Goal: Transaction & Acquisition: Purchase product/service

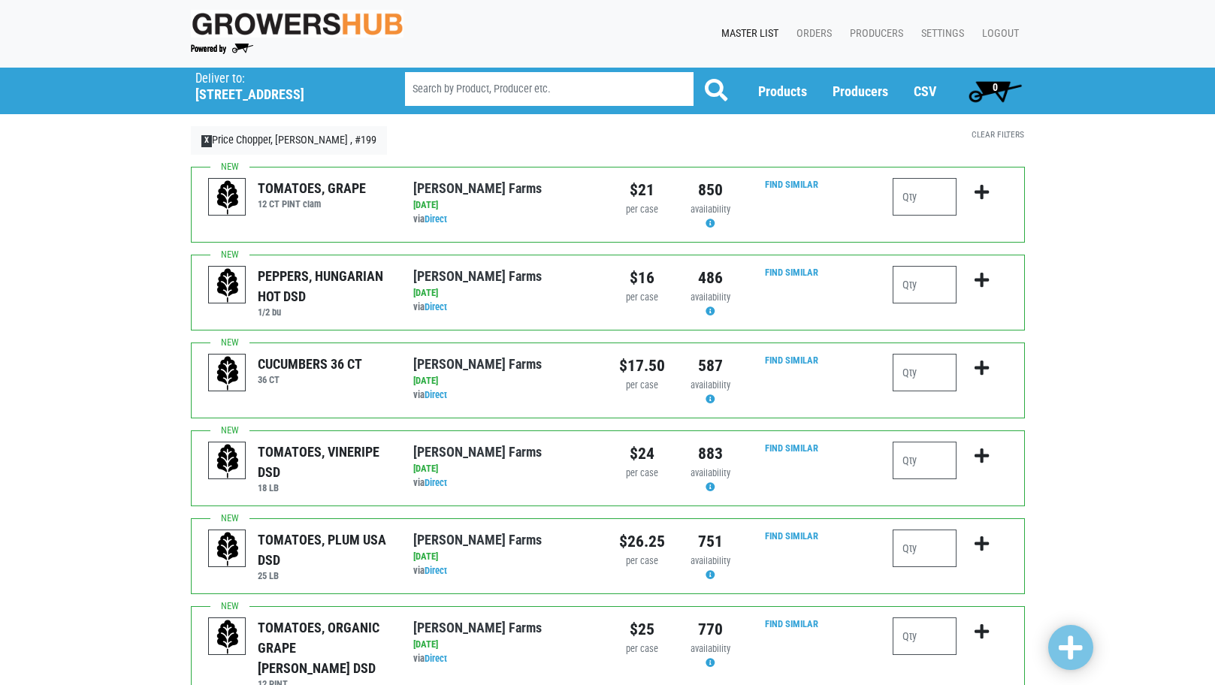
drag, startPoint x: 890, startPoint y: 289, endPoint x: 944, endPoint y: 288, distance: 54.1
click at [933, 288] on div at bounding box center [949, 292] width 137 height 53
click at [935, 294] on input "number" at bounding box center [925, 285] width 64 height 38
type input "1"
click at [929, 368] on input "number" at bounding box center [925, 373] width 64 height 38
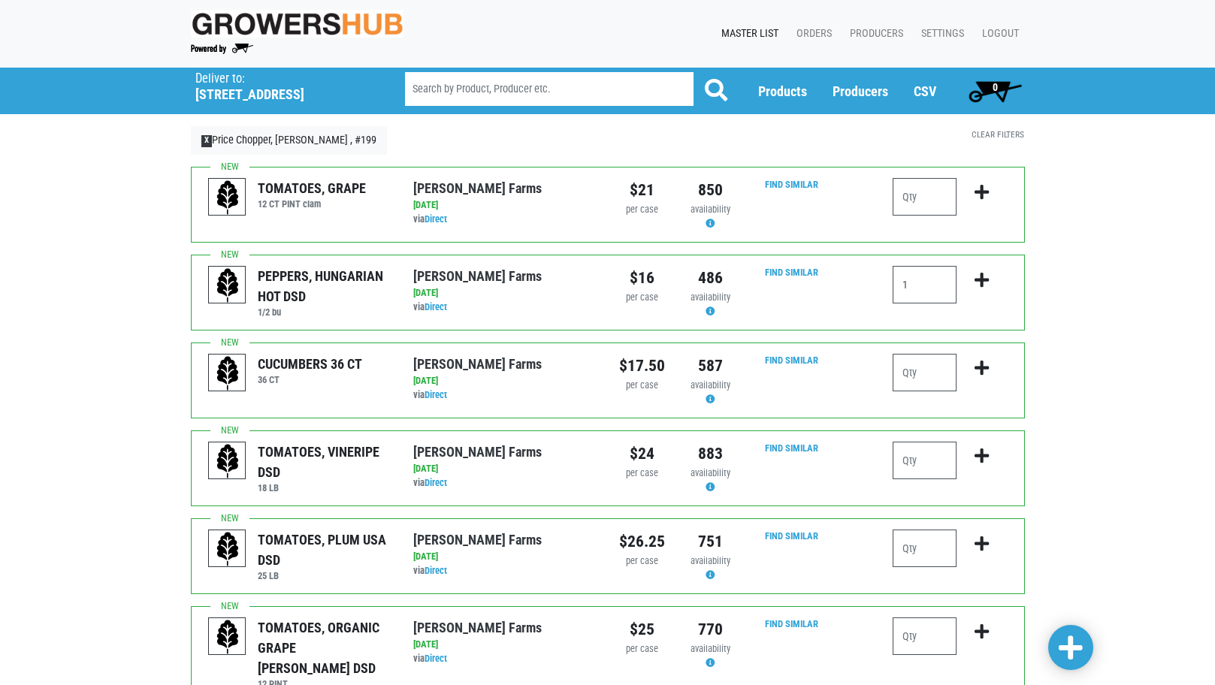
click at [881, 468] on div "Find Similar" at bounding box center [813, 468] width 137 height 53
click at [897, 462] on input "number" at bounding box center [925, 461] width 64 height 38
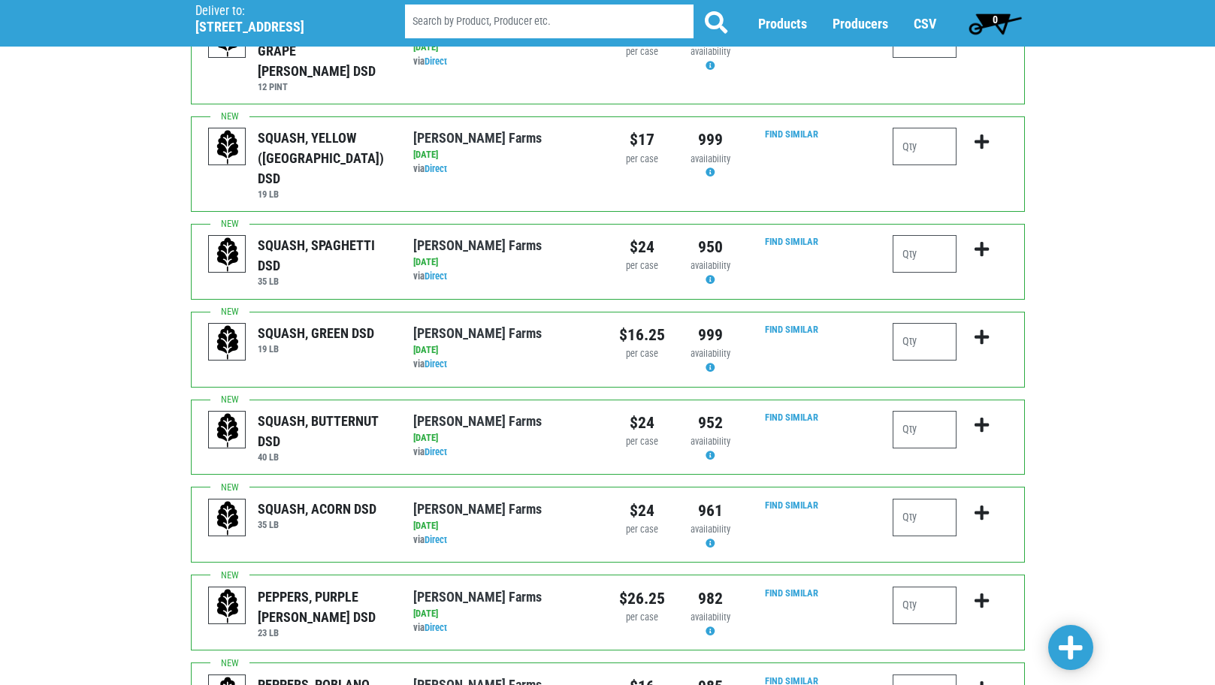
scroll to position [601, 0]
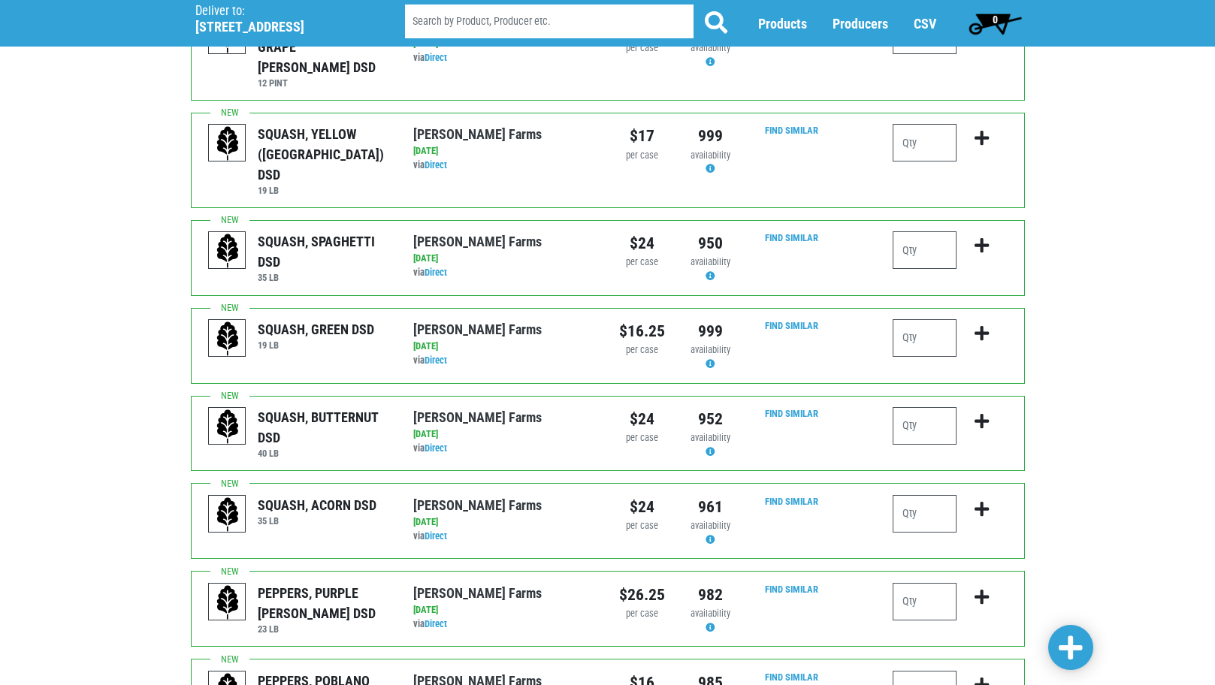
type input "1"
click at [925, 583] on input "number" at bounding box center [925, 602] width 64 height 38
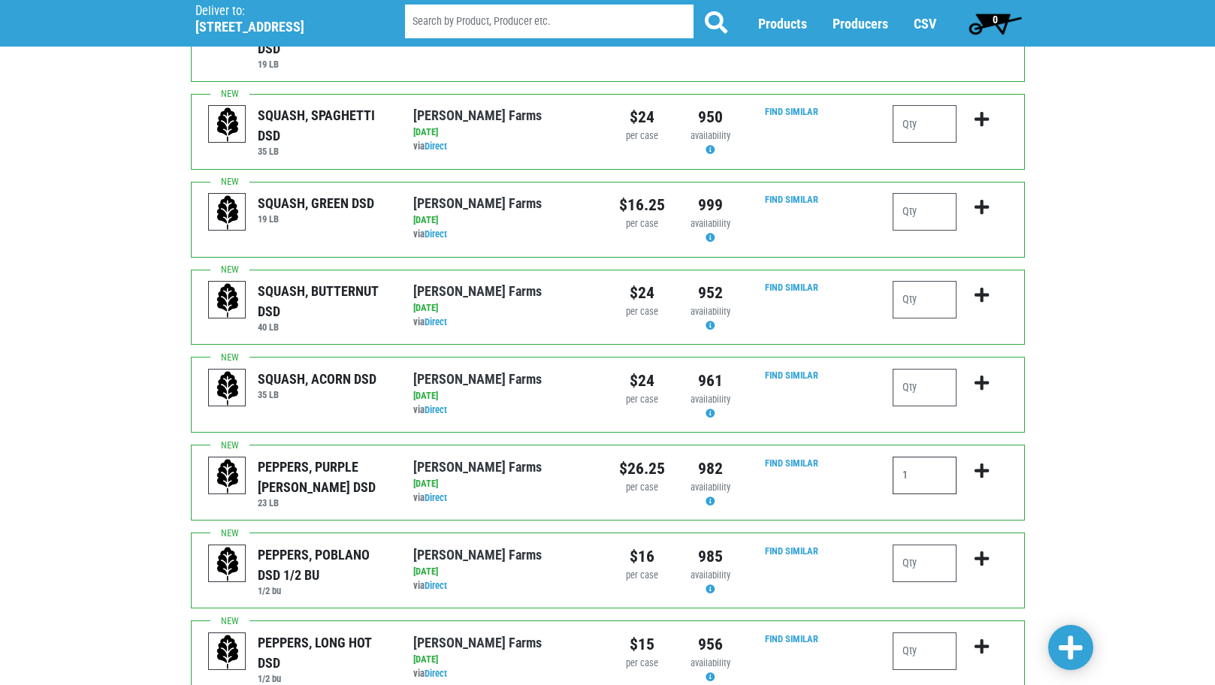
scroll to position [751, 0]
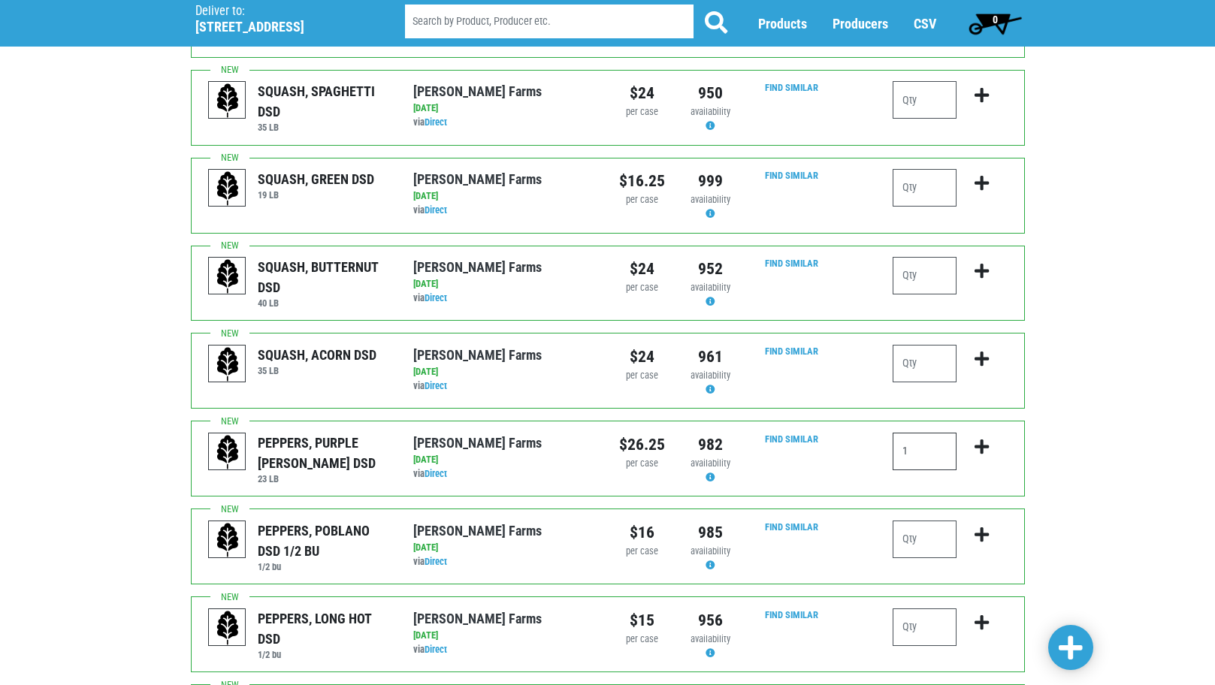
type input "1"
click at [912, 521] on input "number" at bounding box center [925, 540] width 64 height 38
type input "1"
click at [920, 609] on input "number" at bounding box center [925, 628] width 64 height 38
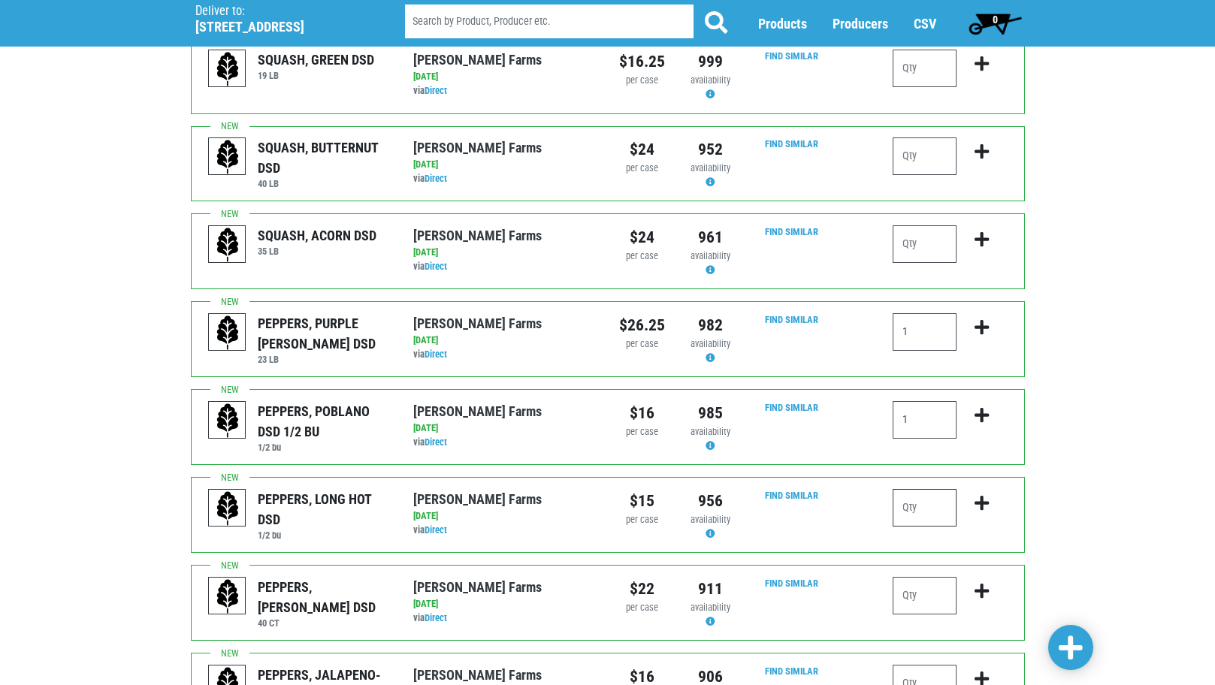
scroll to position [902, 0]
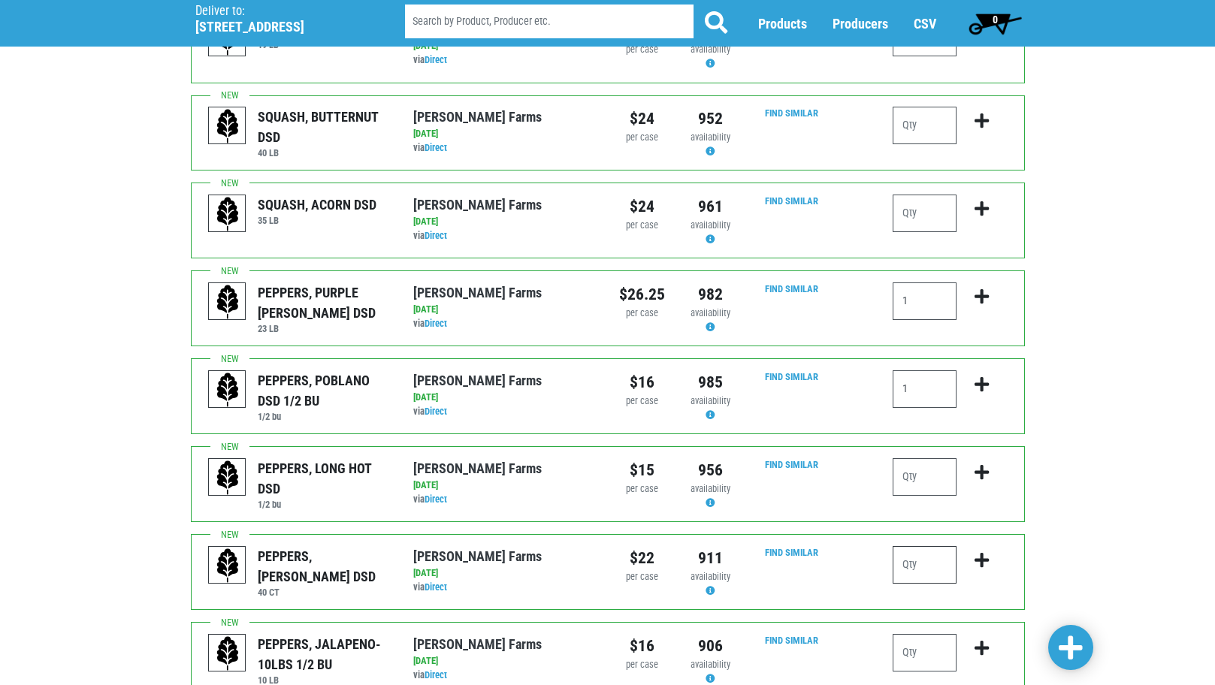
click at [908, 546] on input "number" at bounding box center [925, 565] width 64 height 38
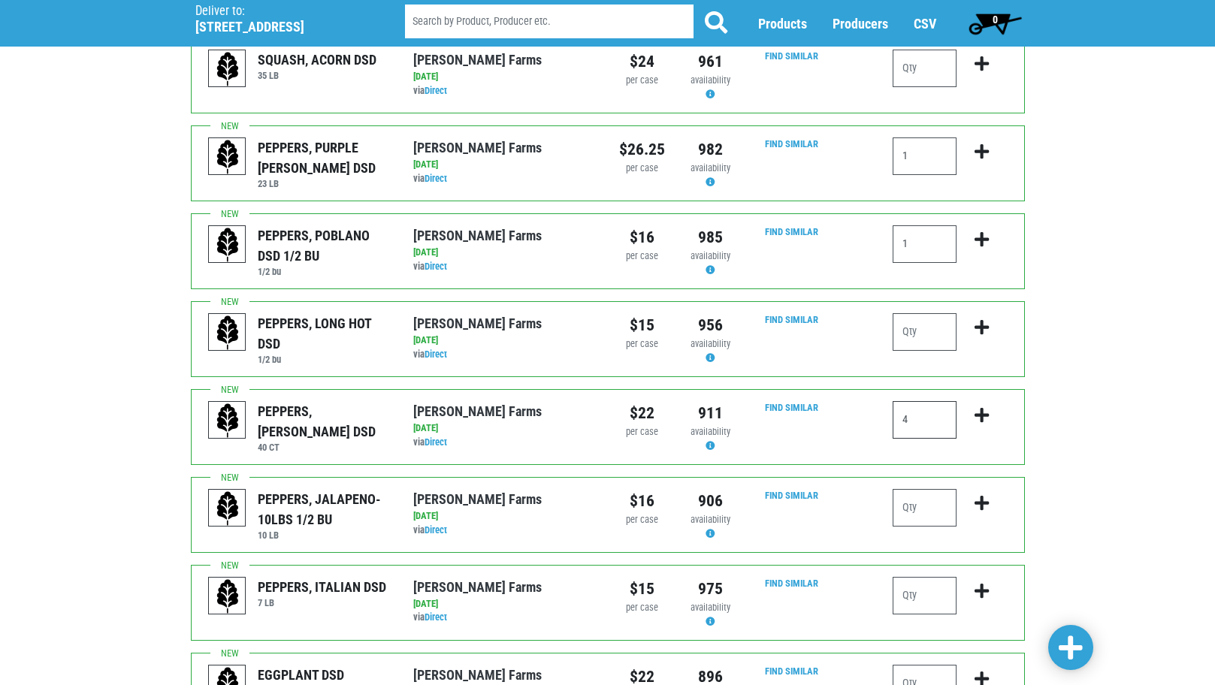
scroll to position [1052, 0]
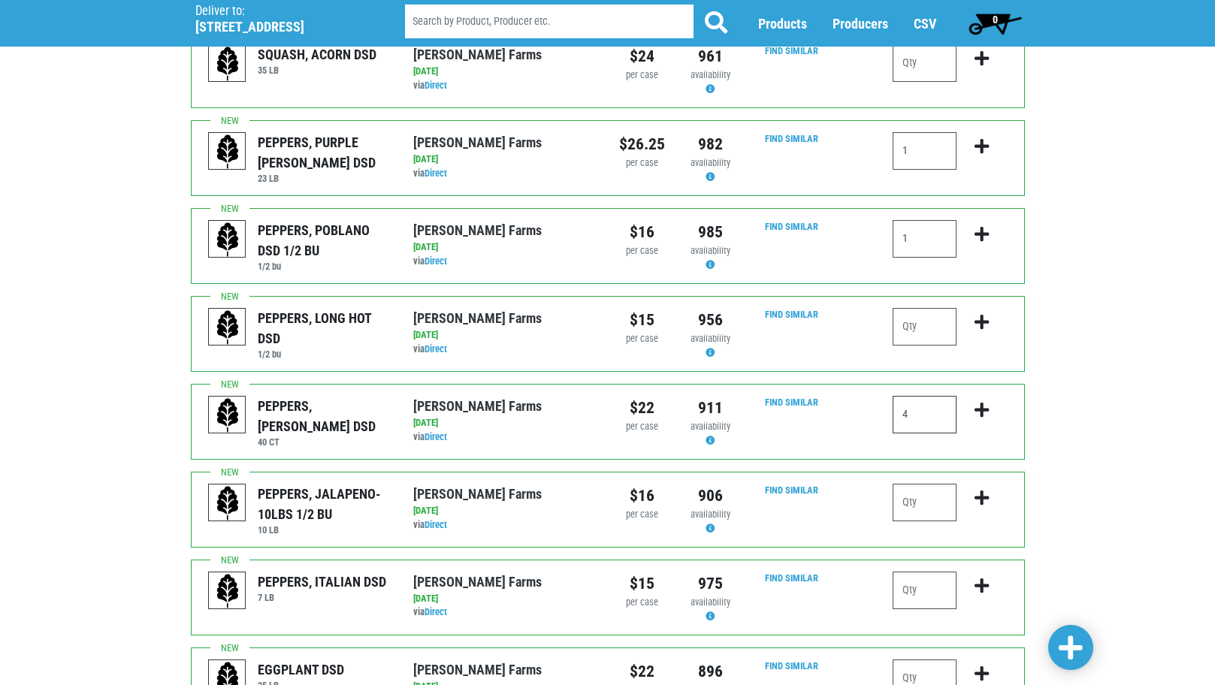
type input "4"
click at [913, 572] on input "number" at bounding box center [925, 591] width 64 height 38
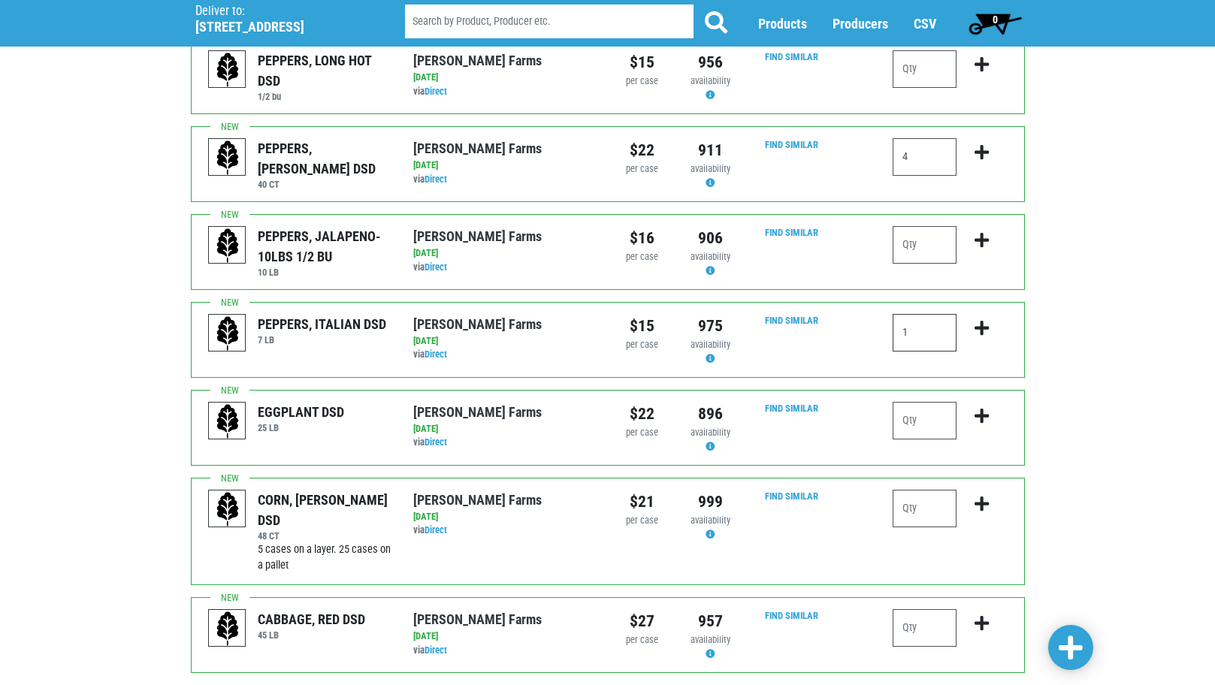
scroll to position [1353, 0]
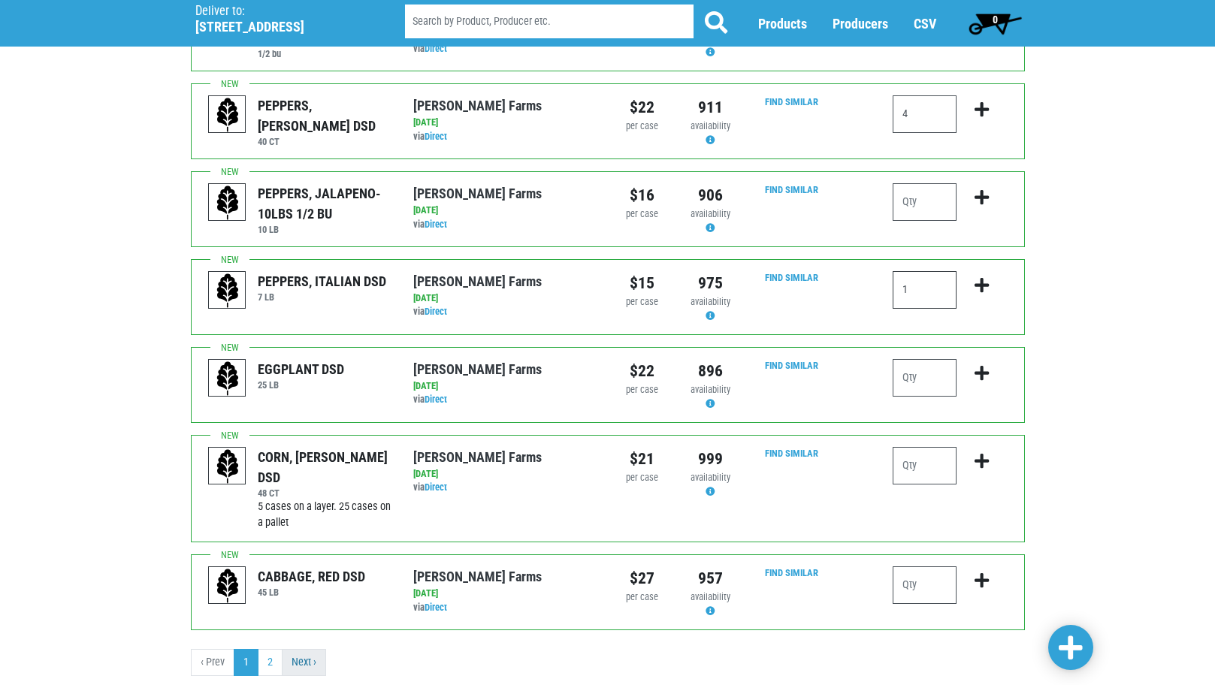
type input "1"
click at [302, 649] on link "Next ›" at bounding box center [304, 662] width 44 height 27
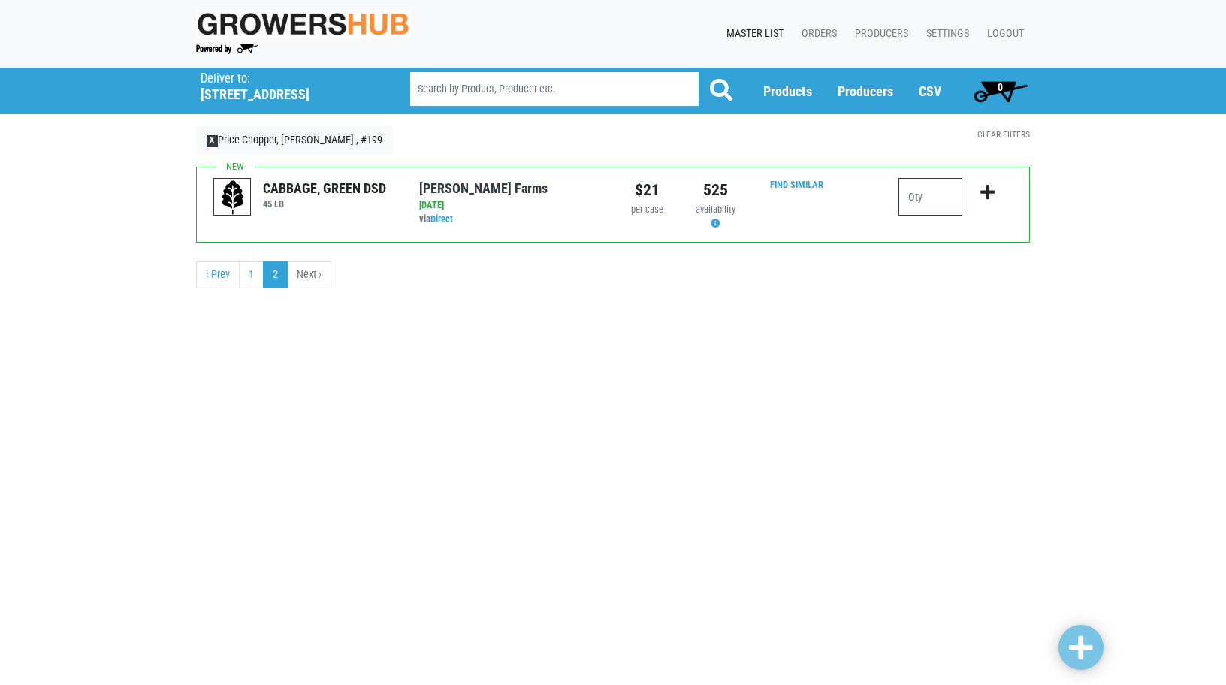
click at [916, 196] on input "number" at bounding box center [931, 197] width 64 height 38
type input "1"
click at [1079, 648] on span at bounding box center [1081, 648] width 24 height 27
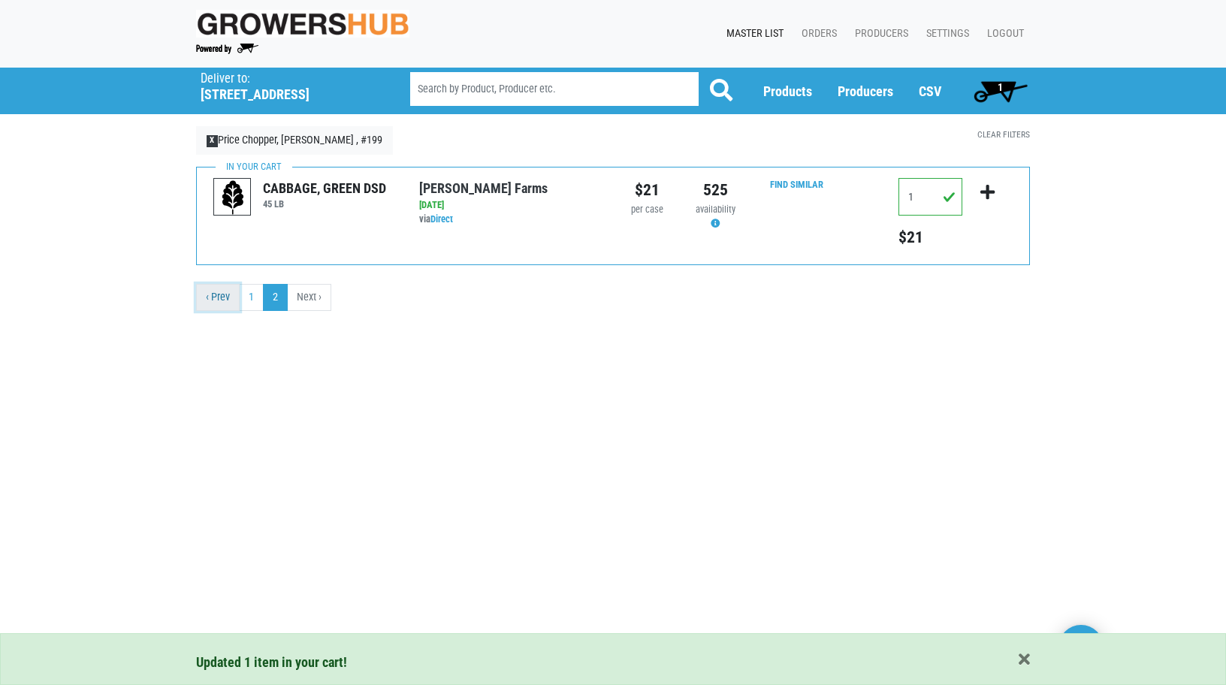
click at [219, 294] on link "‹ Prev" at bounding box center [218, 297] width 44 height 27
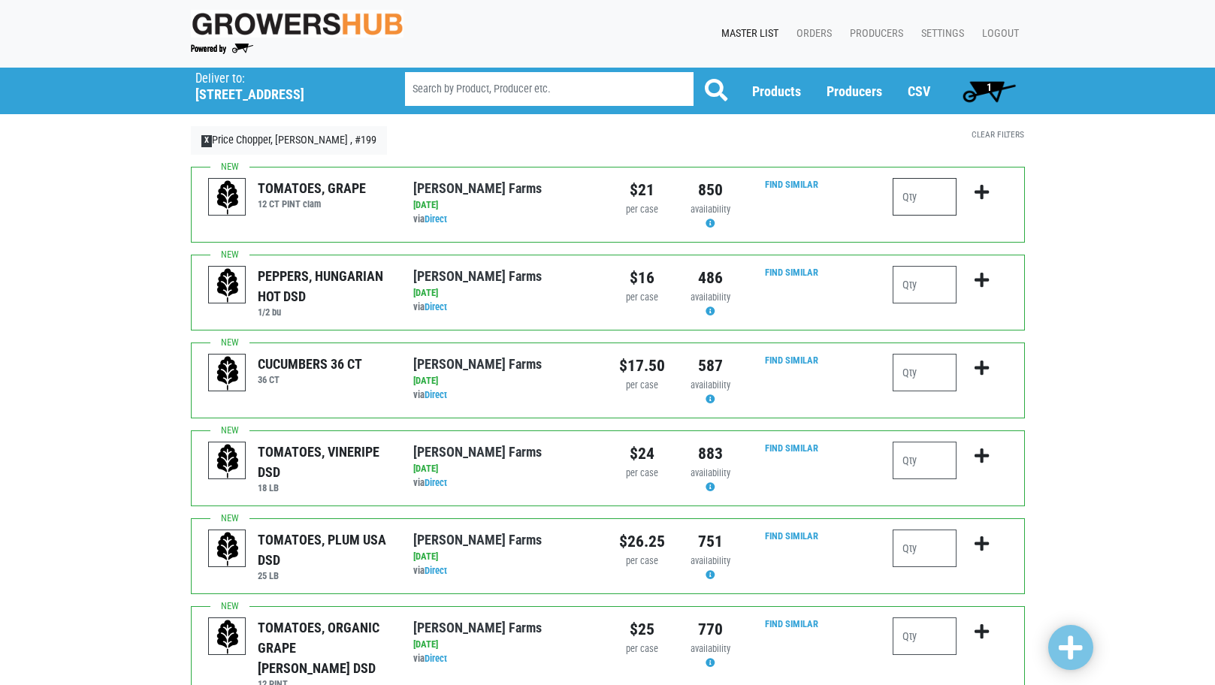
click at [930, 201] on input "number" at bounding box center [925, 197] width 64 height 38
click at [931, 292] on input "number" at bounding box center [925, 285] width 64 height 38
click at [916, 359] on input "number" at bounding box center [925, 373] width 64 height 38
click at [922, 372] on input "number" at bounding box center [925, 373] width 64 height 38
click at [921, 281] on input "01" at bounding box center [925, 285] width 64 height 38
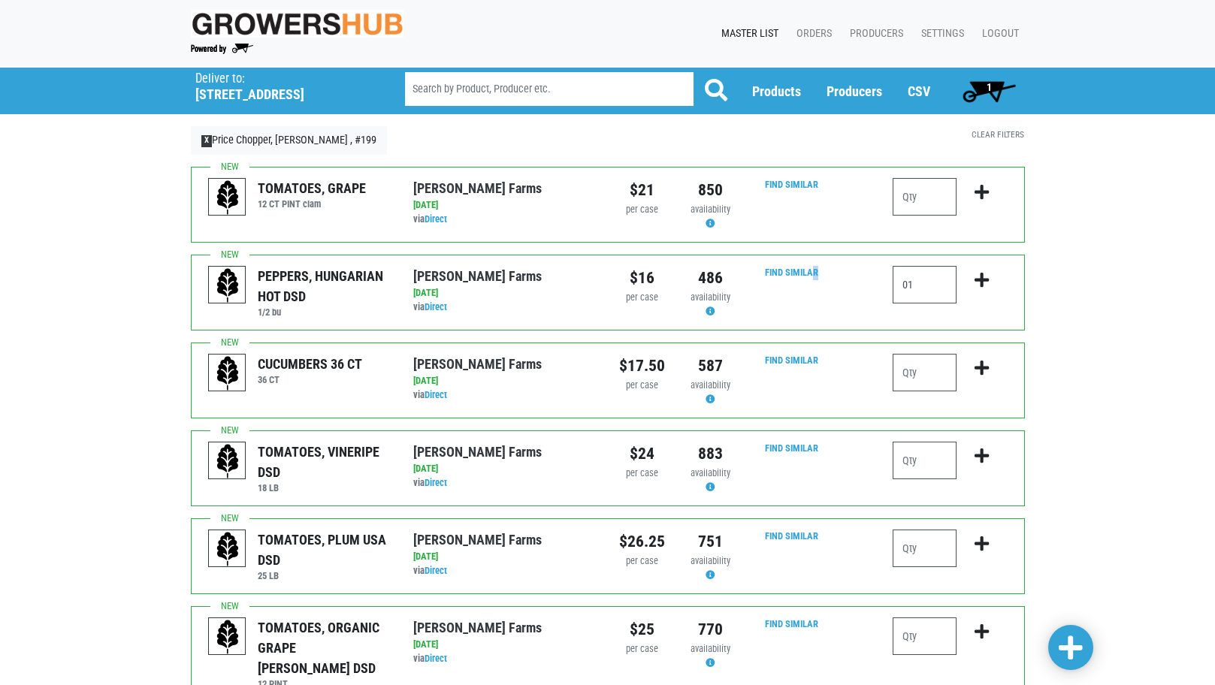
click at [815, 299] on div "Find Similar" at bounding box center [813, 292] width 137 height 53
drag, startPoint x: 815, startPoint y: 299, endPoint x: 924, endPoint y: 273, distance: 112.1
click at [924, 273] on input "01" at bounding box center [925, 285] width 64 height 38
type input "0"
type input "1"
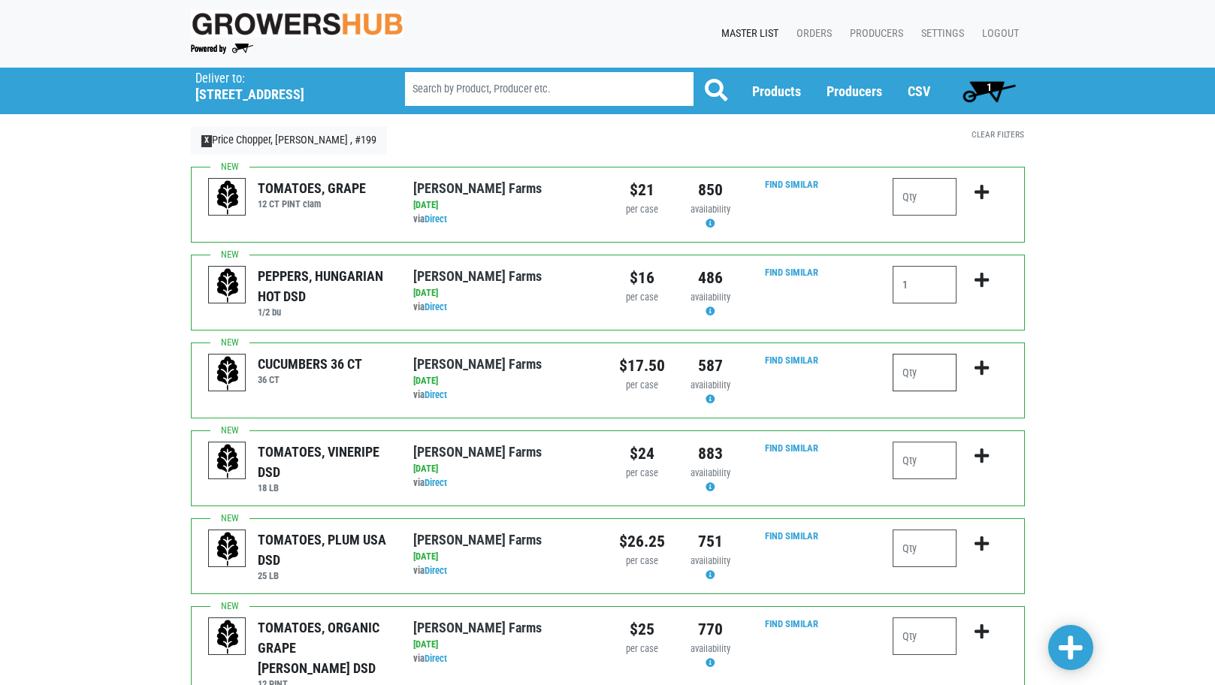
click at [920, 378] on input "number" at bounding box center [925, 373] width 64 height 38
click at [924, 466] on input "number" at bounding box center [925, 461] width 64 height 38
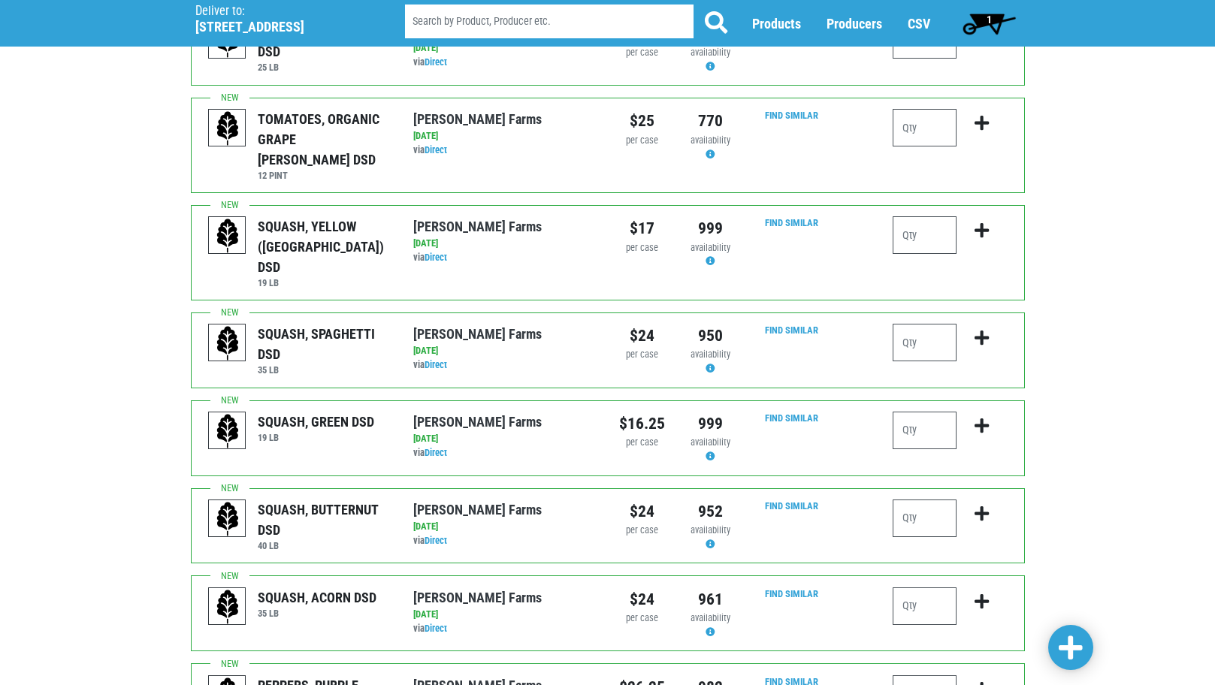
scroll to position [601, 0]
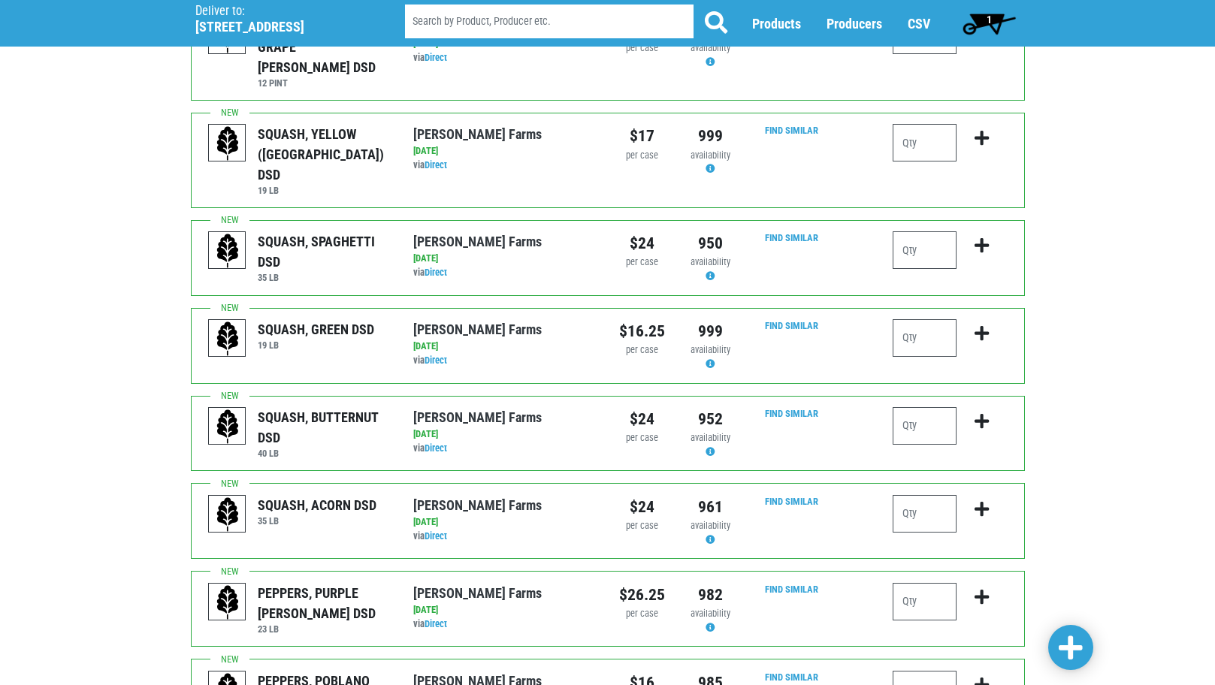
type input "1"
click at [903, 583] on input "number" at bounding box center [925, 602] width 64 height 38
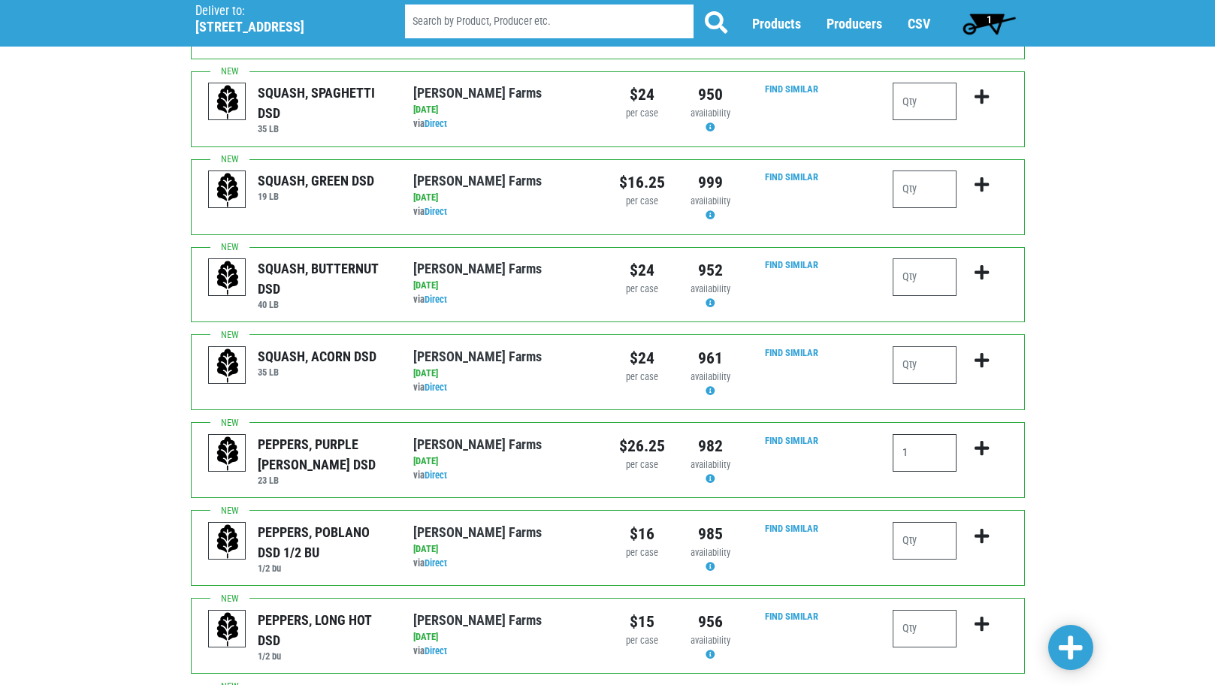
scroll to position [751, 0]
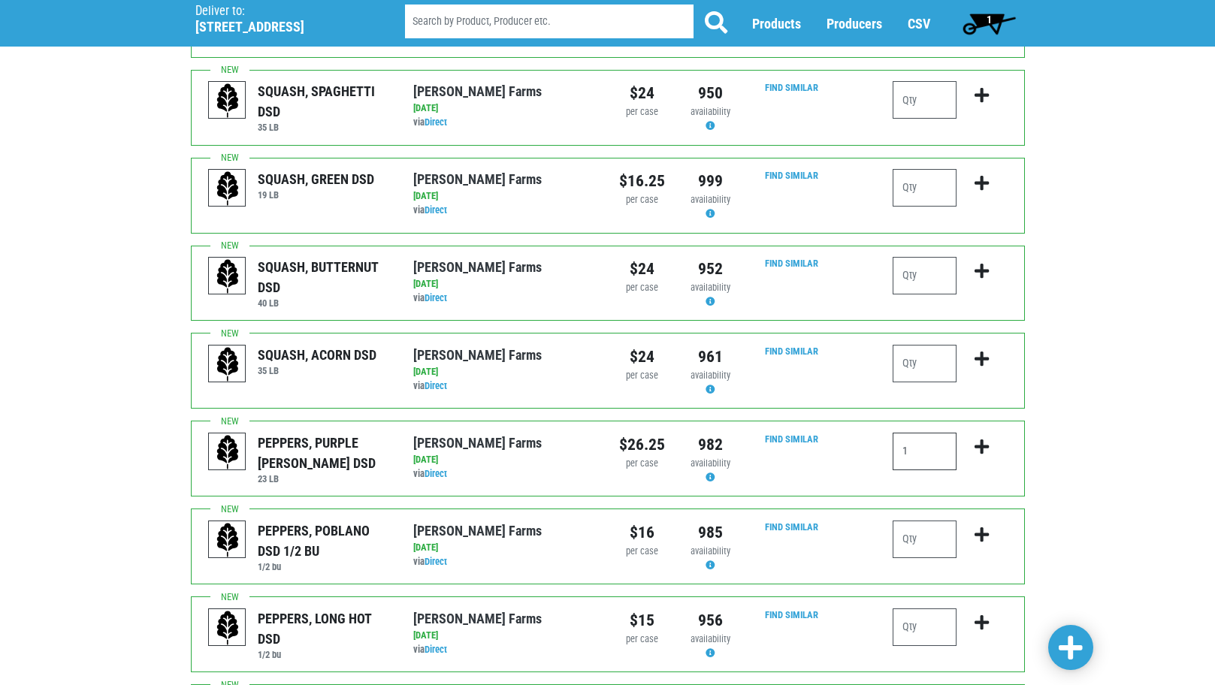
type input "1"
click at [923, 521] on input "number" at bounding box center [925, 540] width 64 height 38
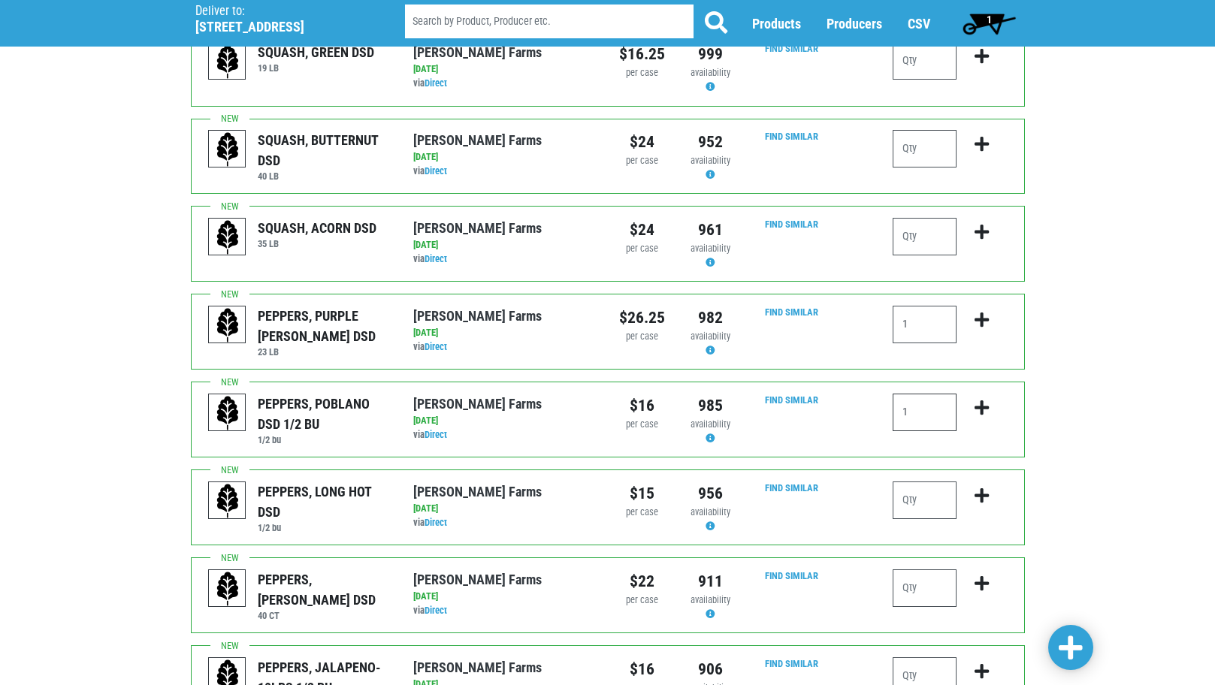
scroll to position [902, 0]
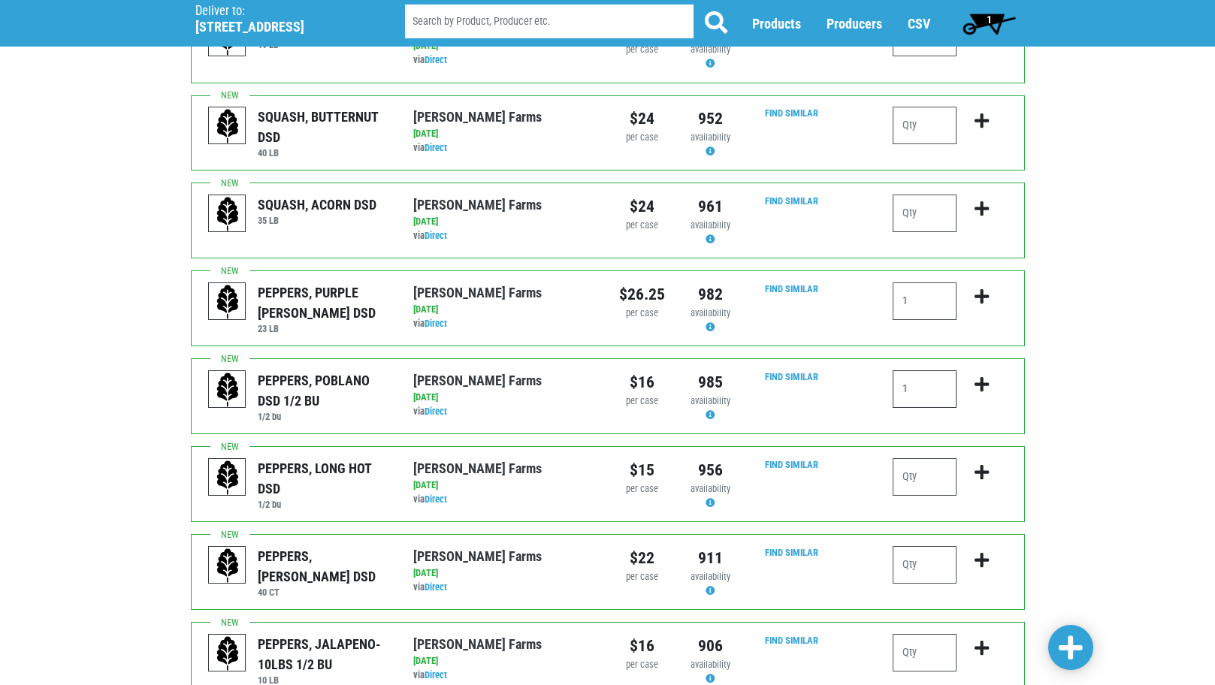
type input "1"
click at [942, 458] on input "number" at bounding box center [925, 477] width 64 height 38
click at [911, 546] on input "number" at bounding box center [925, 565] width 64 height 38
type input "4"
click at [930, 634] on input "number" at bounding box center [925, 653] width 64 height 38
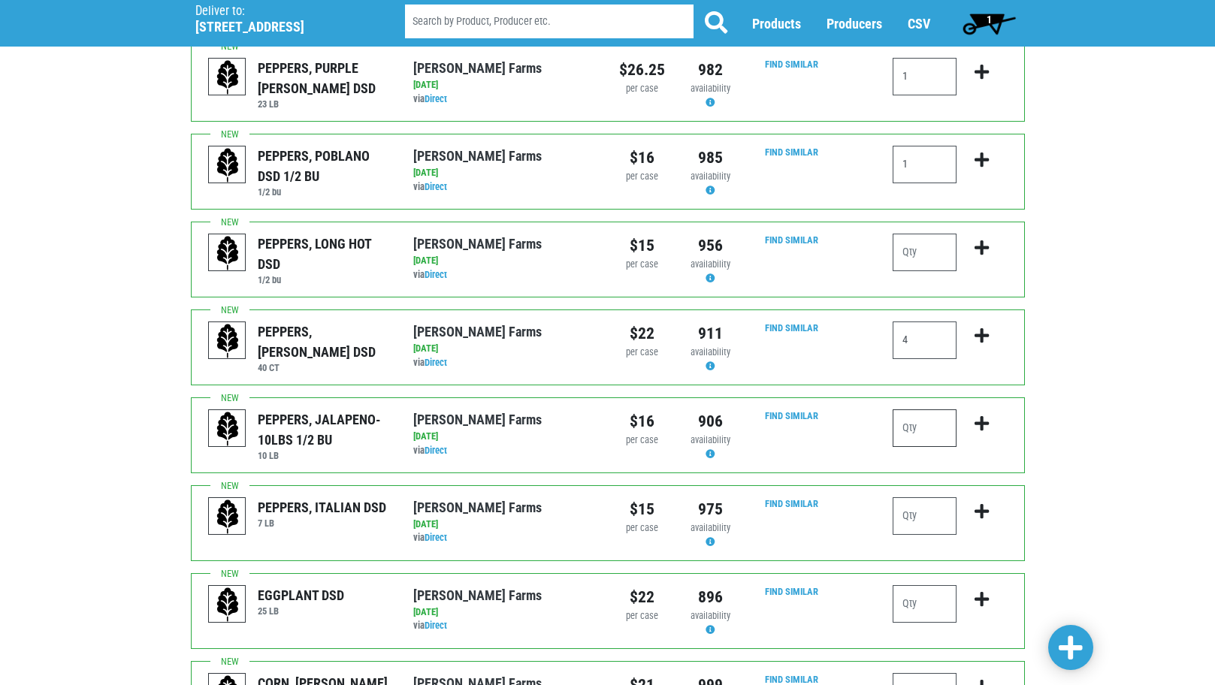
scroll to position [1127, 0]
click at [905, 497] on input "number" at bounding box center [925, 516] width 64 height 38
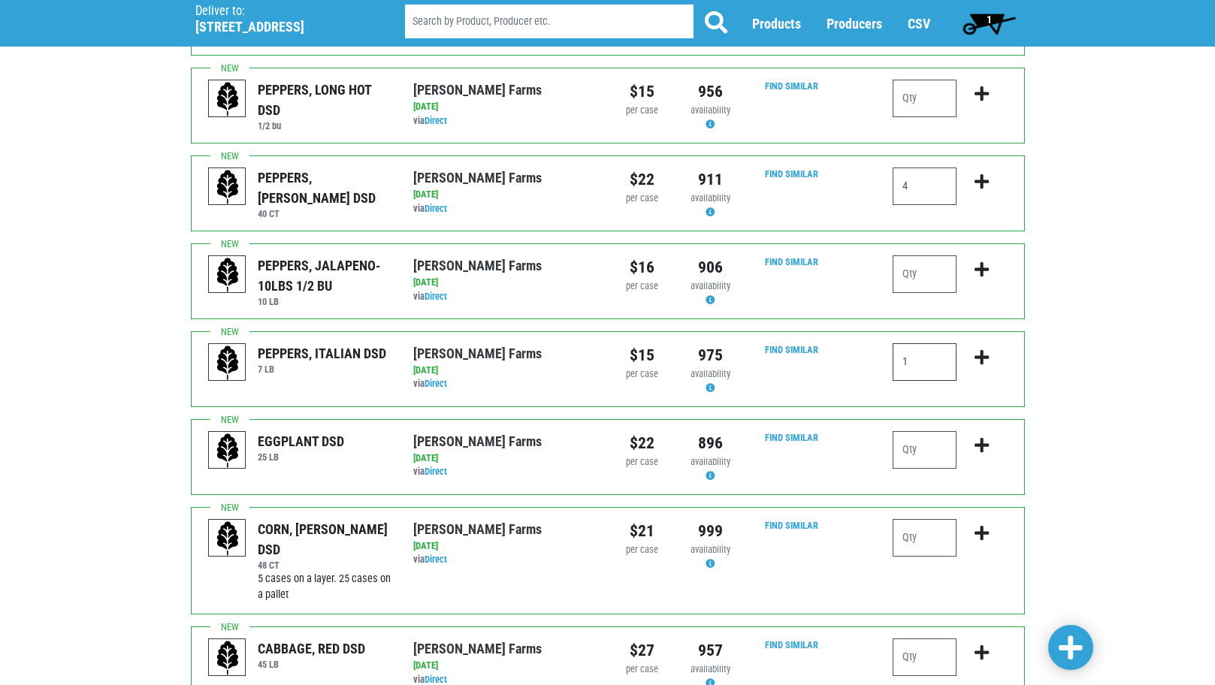
scroll to position [1353, 0]
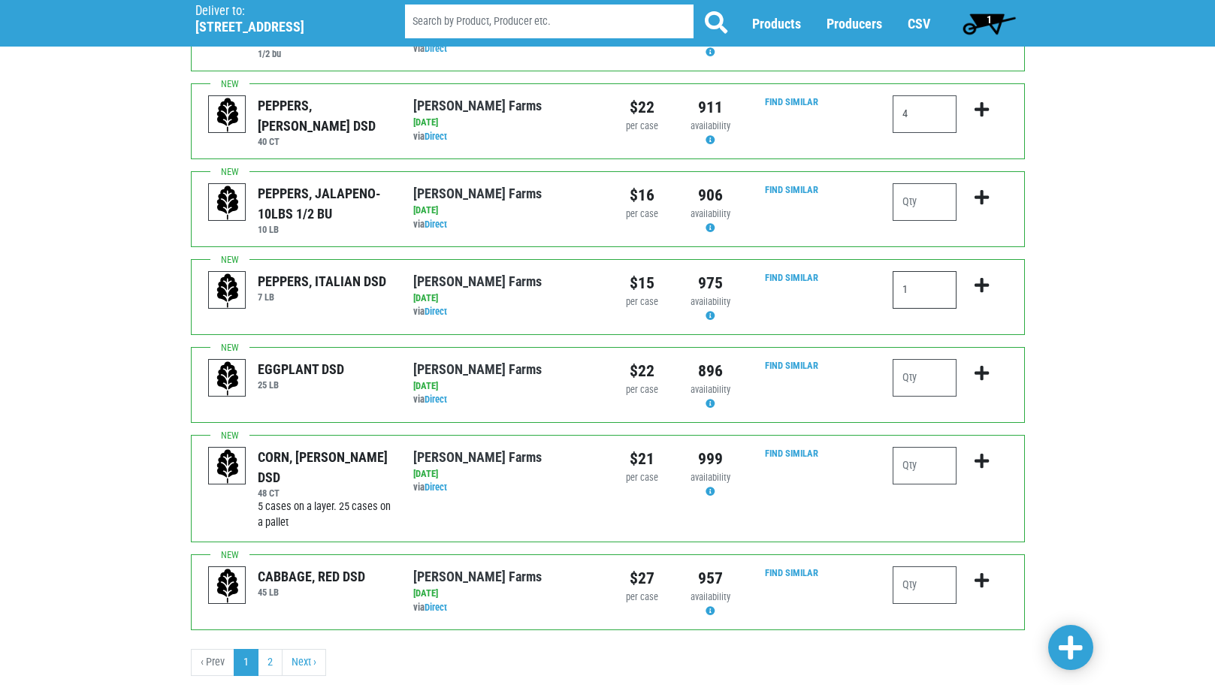
type input "1"
click at [1060, 651] on span at bounding box center [1071, 648] width 24 height 27
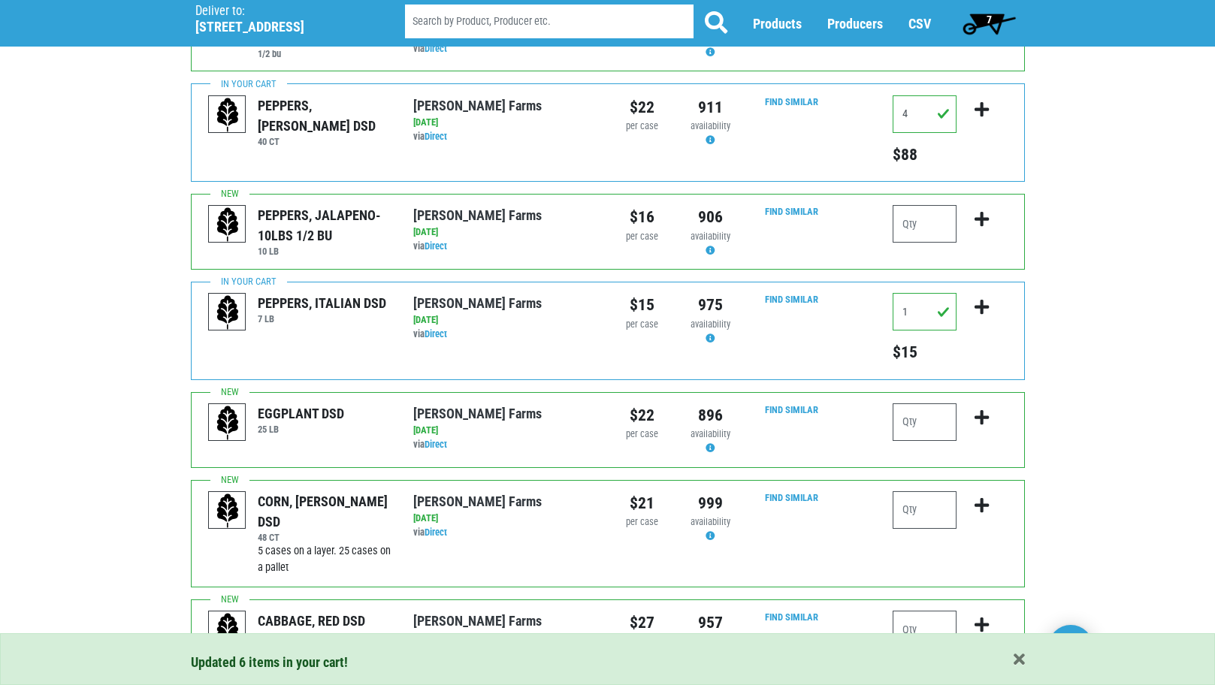
click at [987, 14] on span "7" at bounding box center [989, 20] width 5 height 12
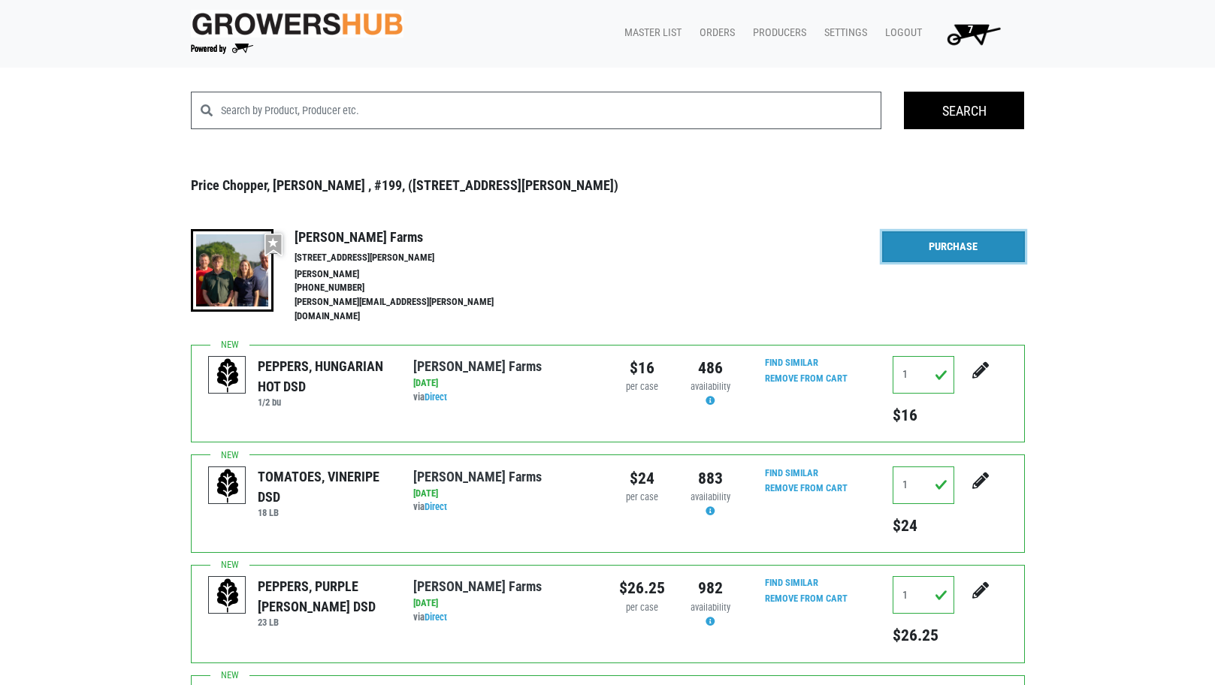
click at [951, 252] on link "Purchase" at bounding box center [953, 247] width 143 height 32
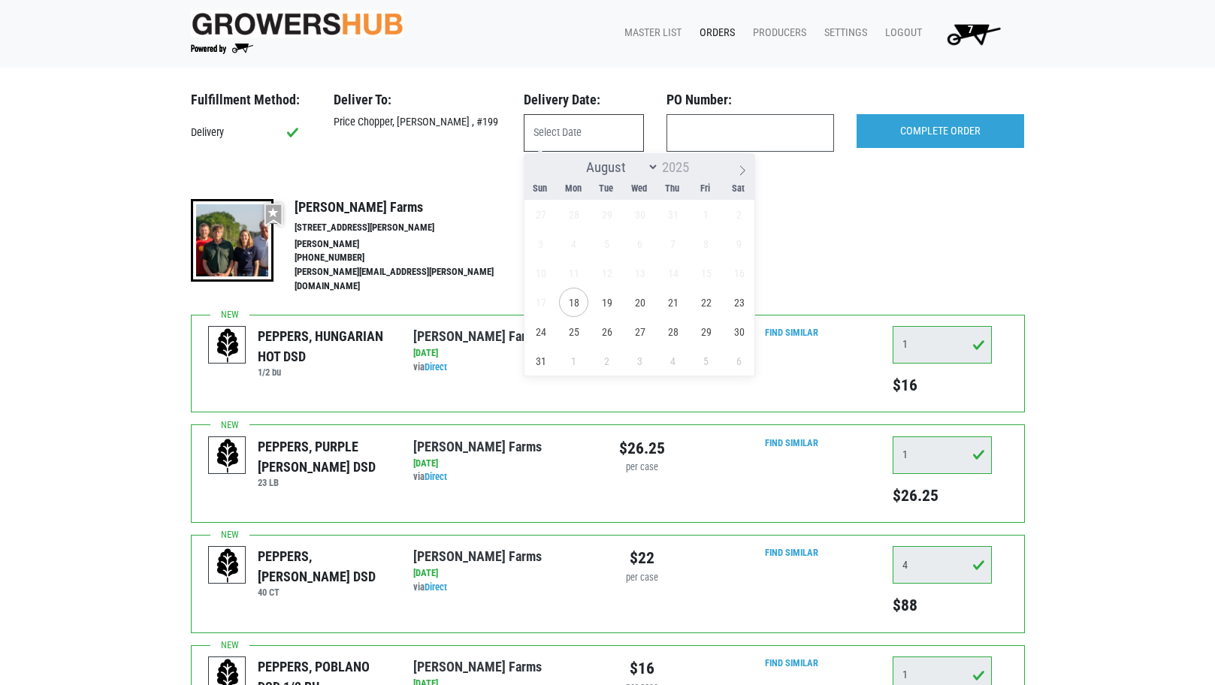
click at [558, 125] on input "text" at bounding box center [584, 133] width 120 height 38
click at [576, 284] on span "11" at bounding box center [573, 272] width 29 height 29
click at [579, 304] on span "18" at bounding box center [573, 302] width 29 height 29
type input "[DATE]"
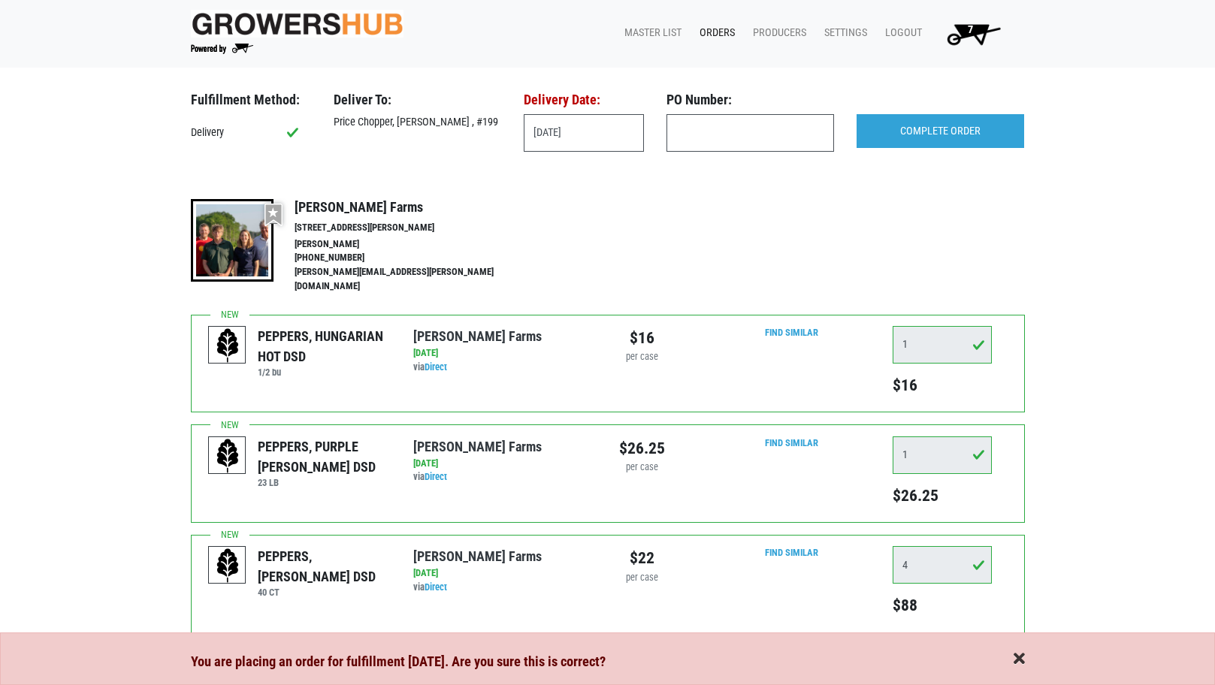
click at [1021, 662] on span "button" at bounding box center [1019, 659] width 11 height 17
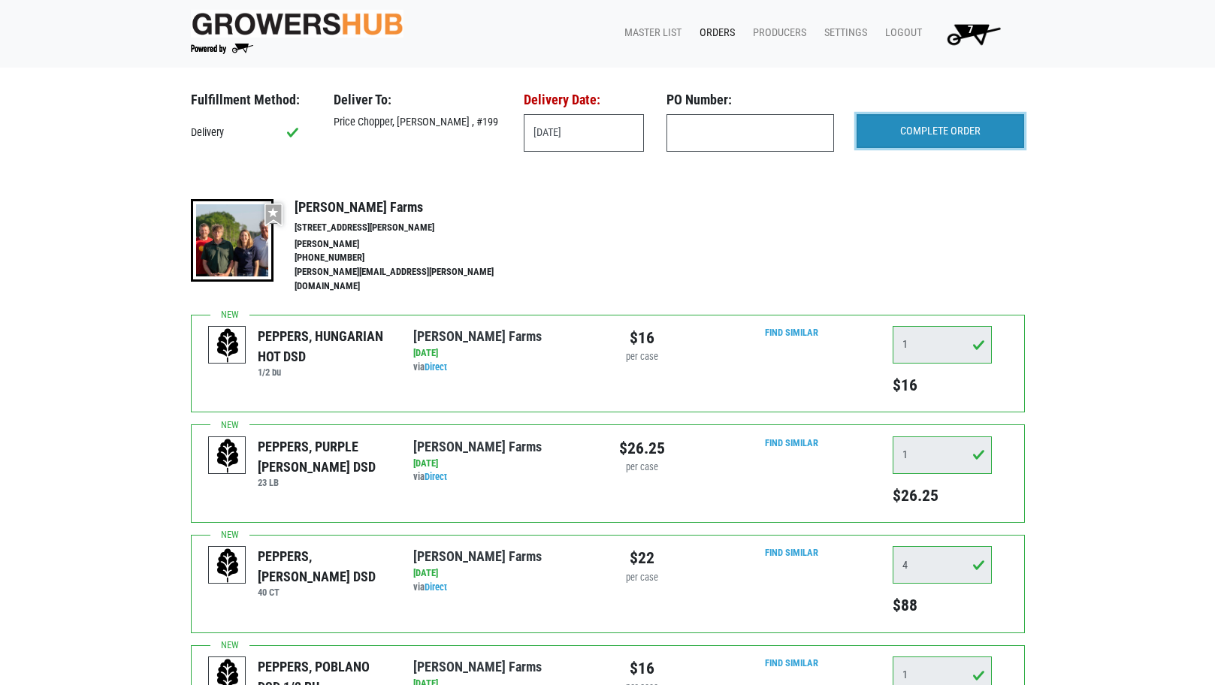
click at [909, 135] on input "COMPLETE ORDER" at bounding box center [941, 131] width 168 height 35
